Goal: Book appointment/travel/reservation

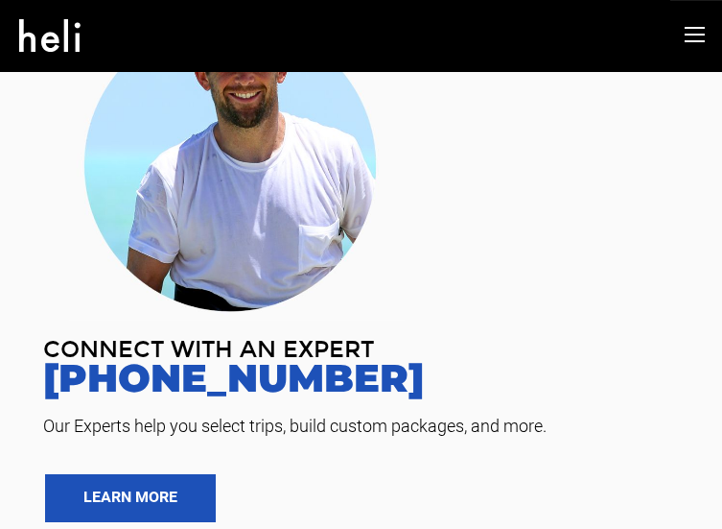
scroll to position [108, 0]
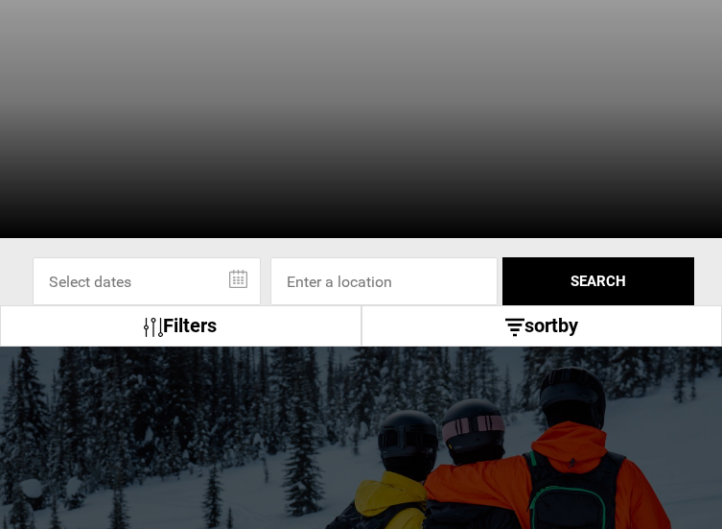
scroll to position [299, 0]
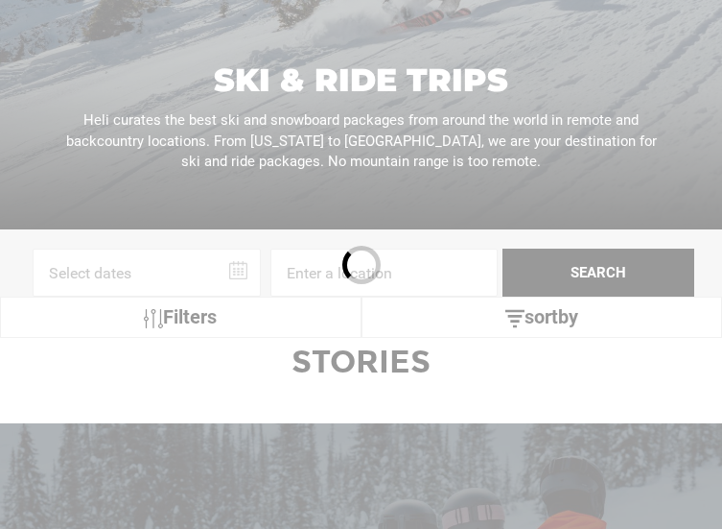
click at [239, 273] on div at bounding box center [361, 264] width 722 height 529
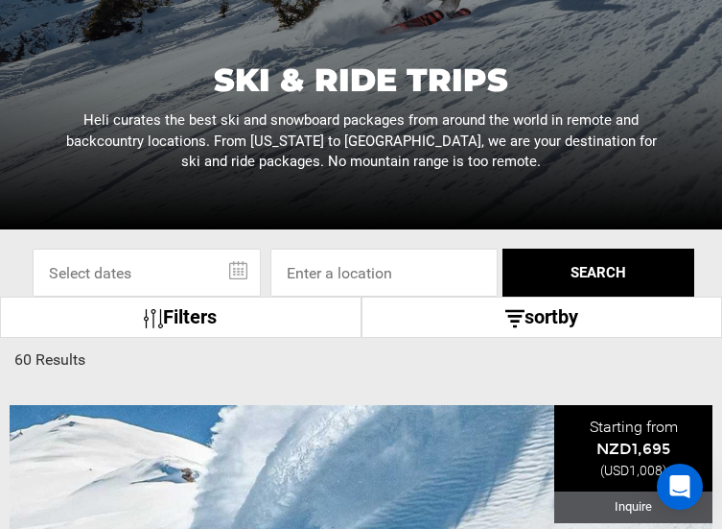
click at [239, 273] on input "text" at bounding box center [147, 273] width 228 height 48
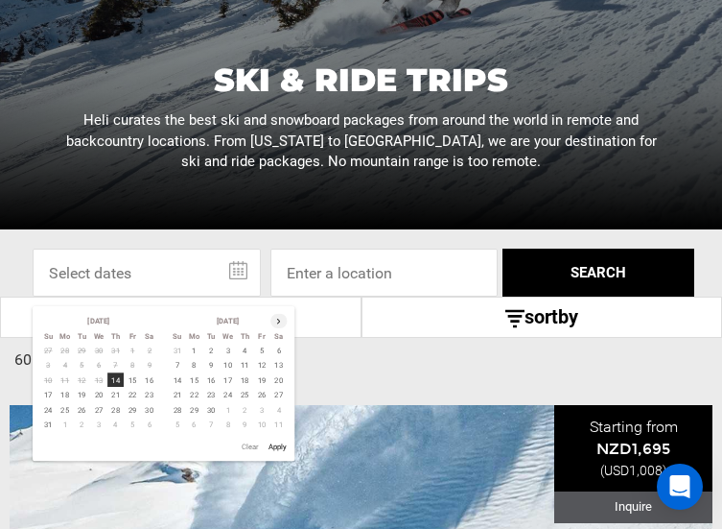
click at [279, 323] on th at bounding box center [279, 320] width 17 height 14
click at [178, 395] on td "18" at bounding box center [177, 395] width 17 height 14
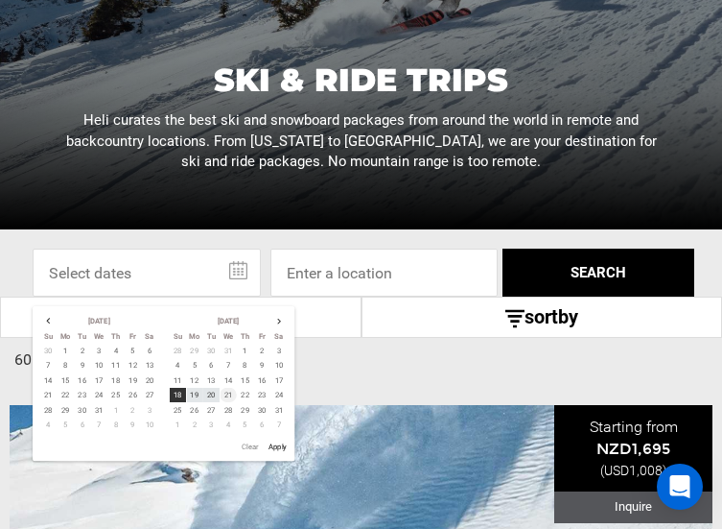
click at [229, 393] on td "21" at bounding box center [228, 395] width 17 height 14
click at [457, 277] on input at bounding box center [385, 273] width 228 height 48
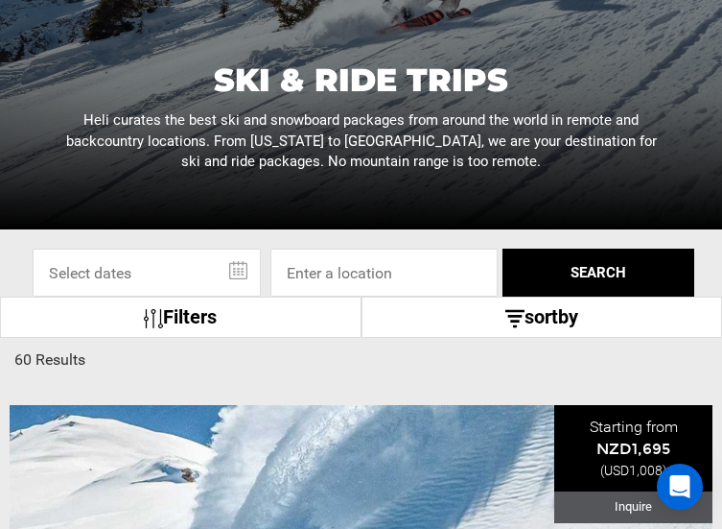
click at [233, 273] on input "text" at bounding box center [147, 273] width 228 height 48
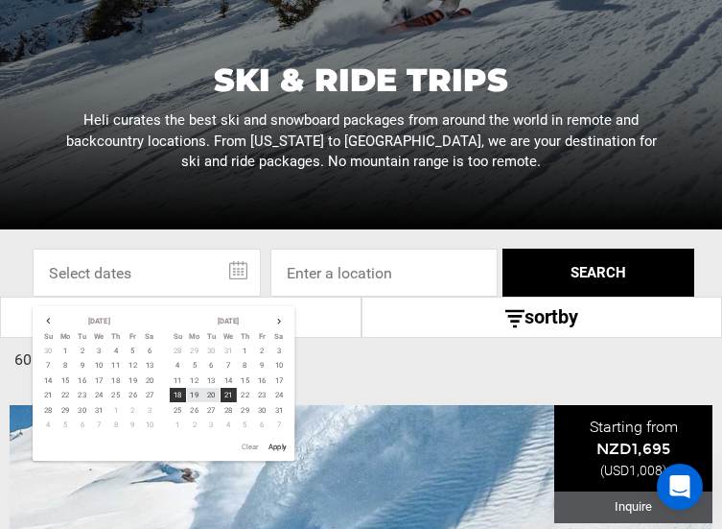
click at [553, 273] on button "SEARCH" at bounding box center [599, 273] width 192 height 48
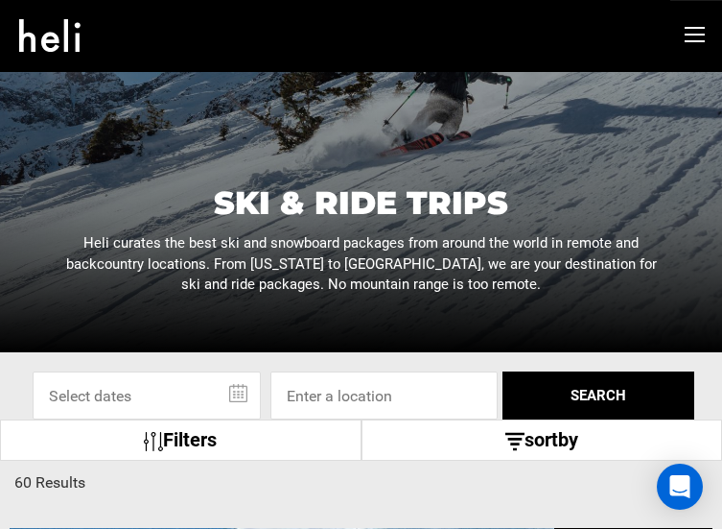
scroll to position [179, 0]
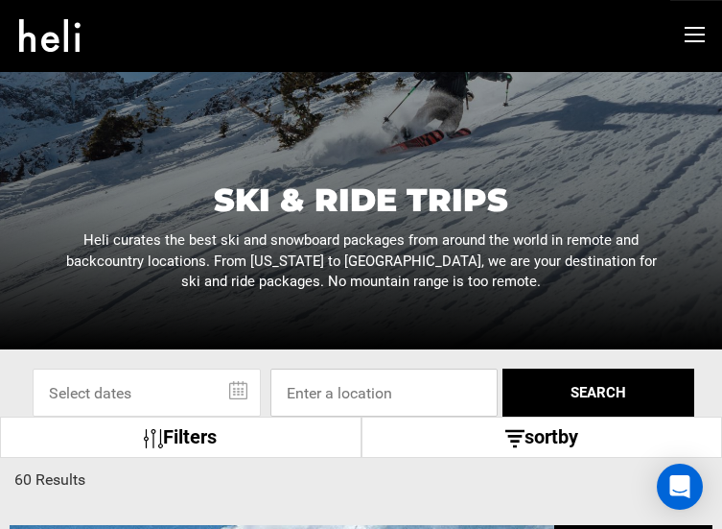
click at [375, 390] on input at bounding box center [385, 392] width 228 height 48
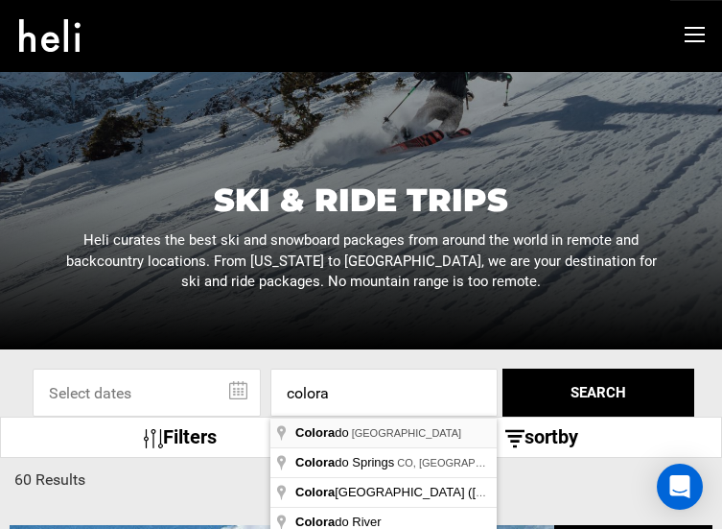
type input "[US_STATE], [GEOGRAPHIC_DATA]"
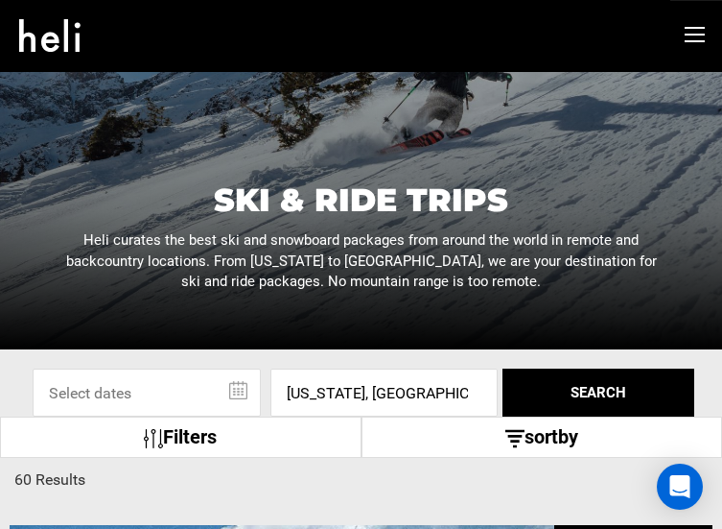
click at [574, 394] on button "SEARCH" at bounding box center [599, 392] width 192 height 48
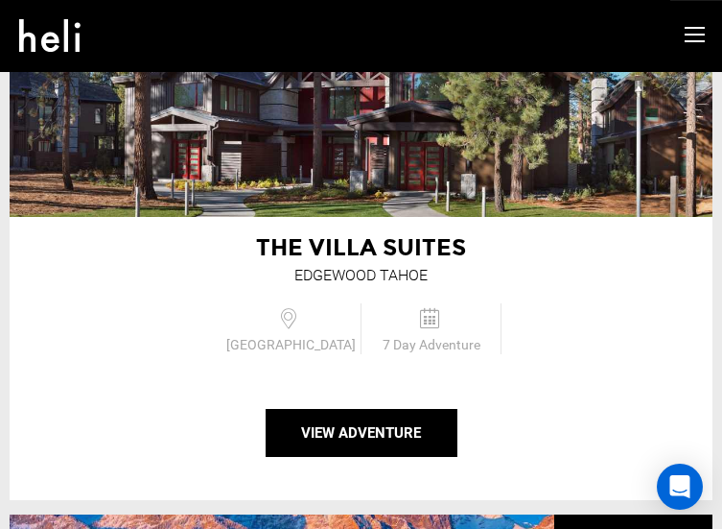
scroll to position [2518, 0]
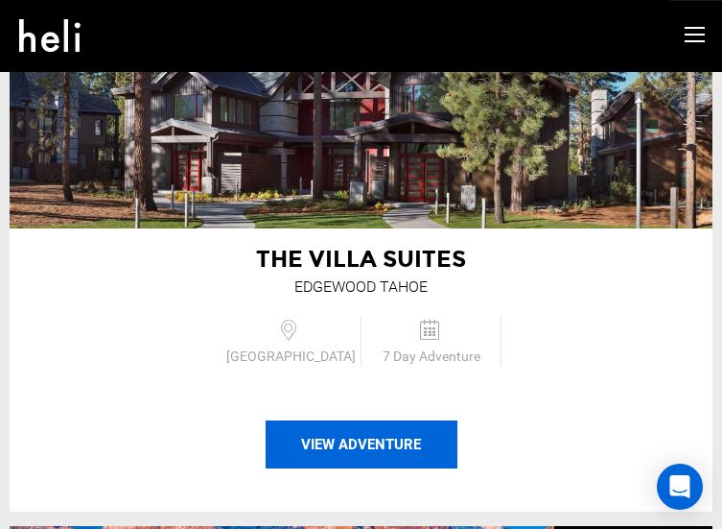
click at [425, 432] on button "View Adventure" at bounding box center [362, 444] width 192 height 48
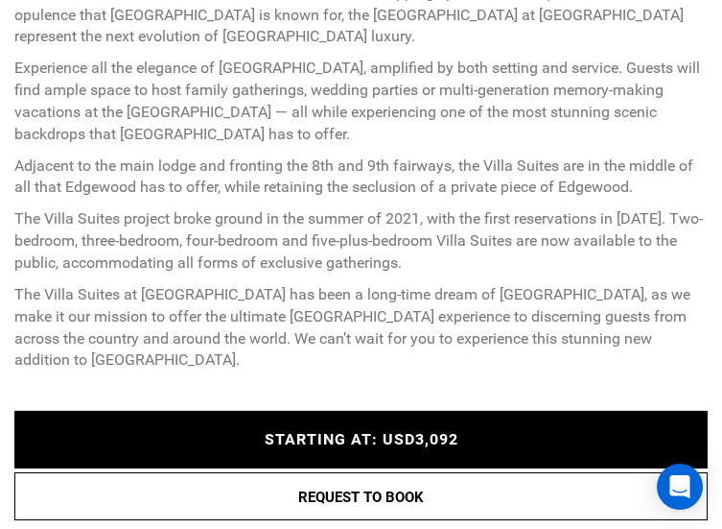
scroll to position [905, 0]
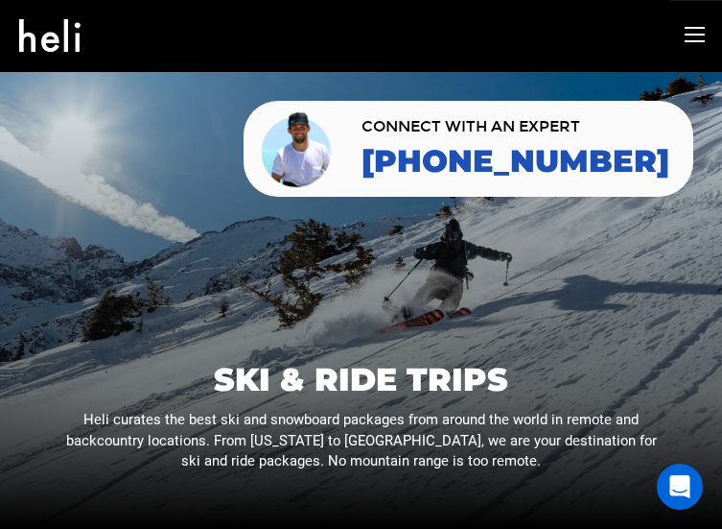
scroll to position [179, 0]
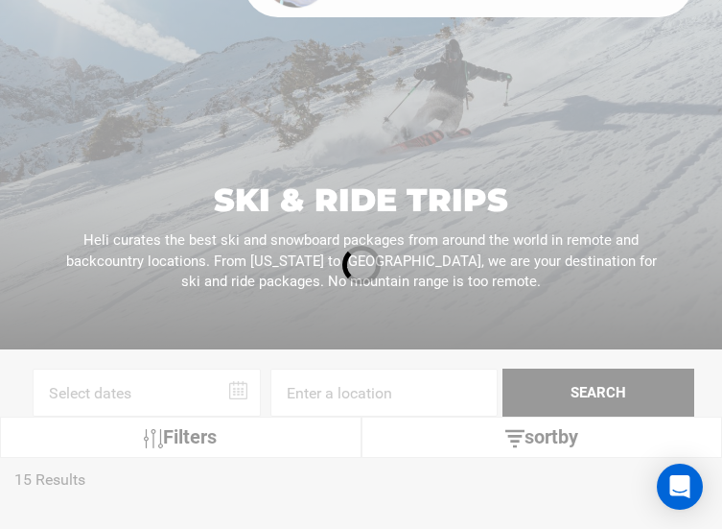
scroll to position [299, 0]
